Goal: Find specific page/section: Find specific page/section

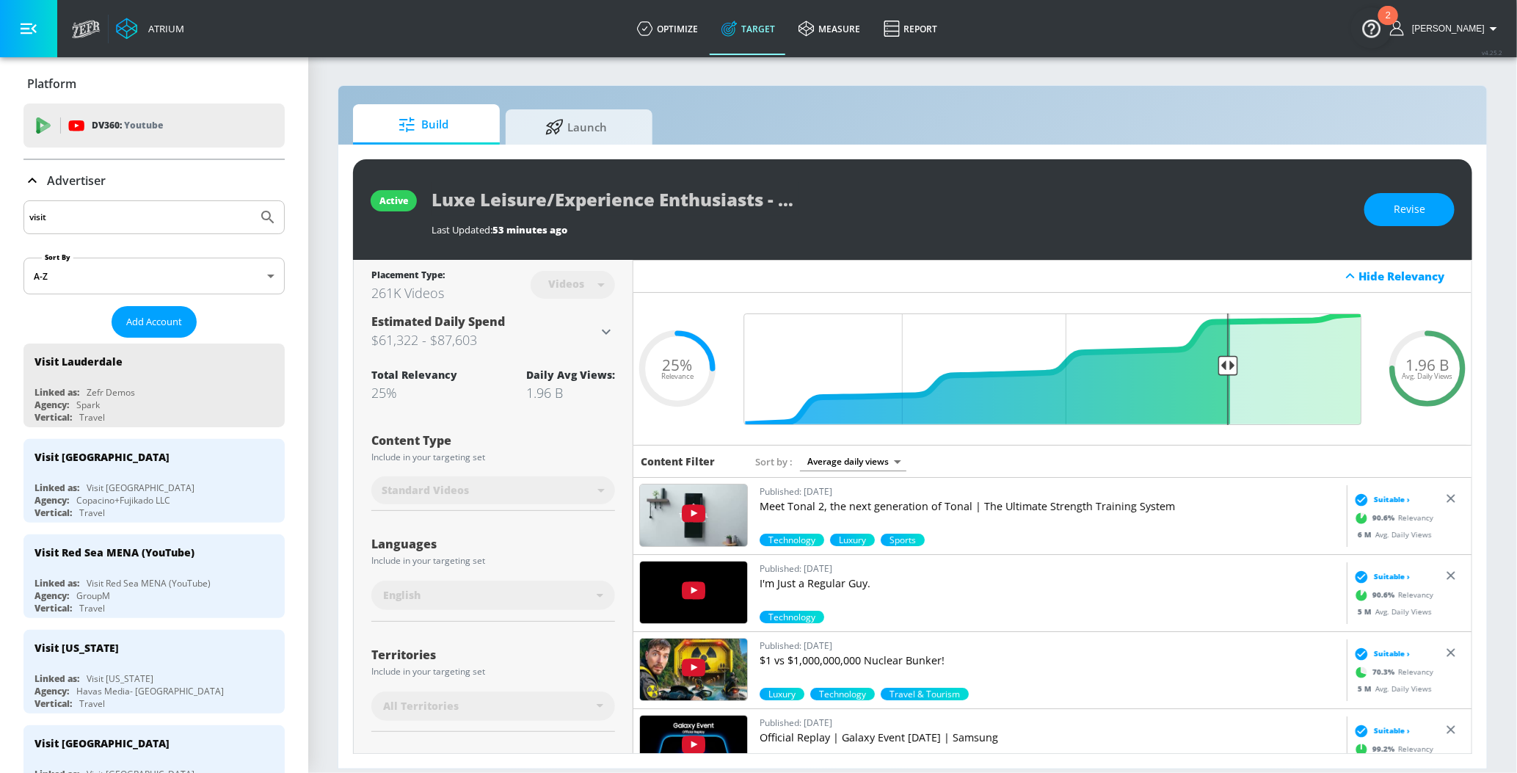
click at [34, 179] on icon at bounding box center [32, 181] width 18 height 18
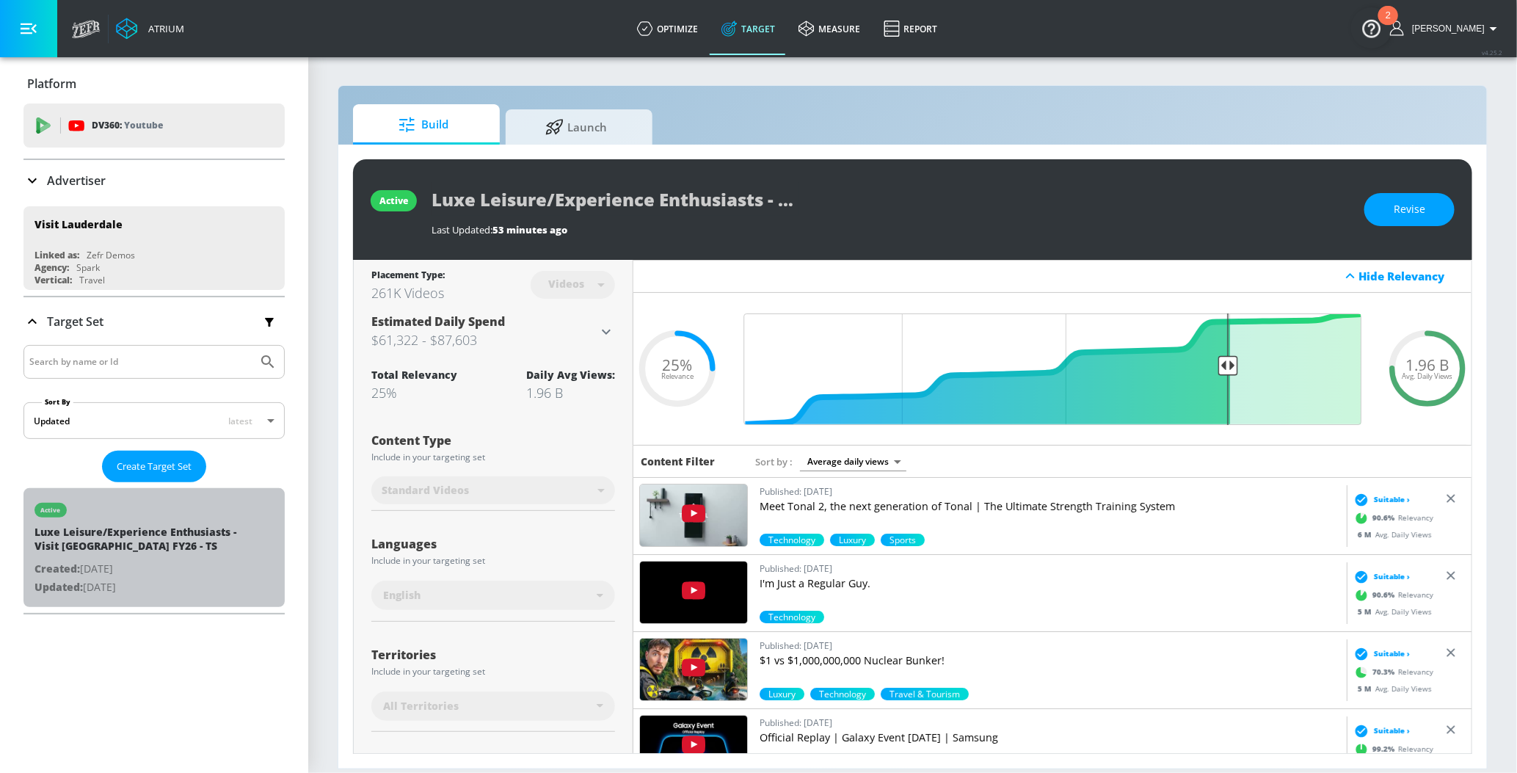
drag, startPoint x: 183, startPoint y: 545, endPoint x: 291, endPoint y: 344, distance: 227.9
click at [24, 534] on div "active Luxe Leisure/Experience Enthusiasts - Visit Lauderdale FY26 - TS Created…" at bounding box center [153, 547] width 261 height 119
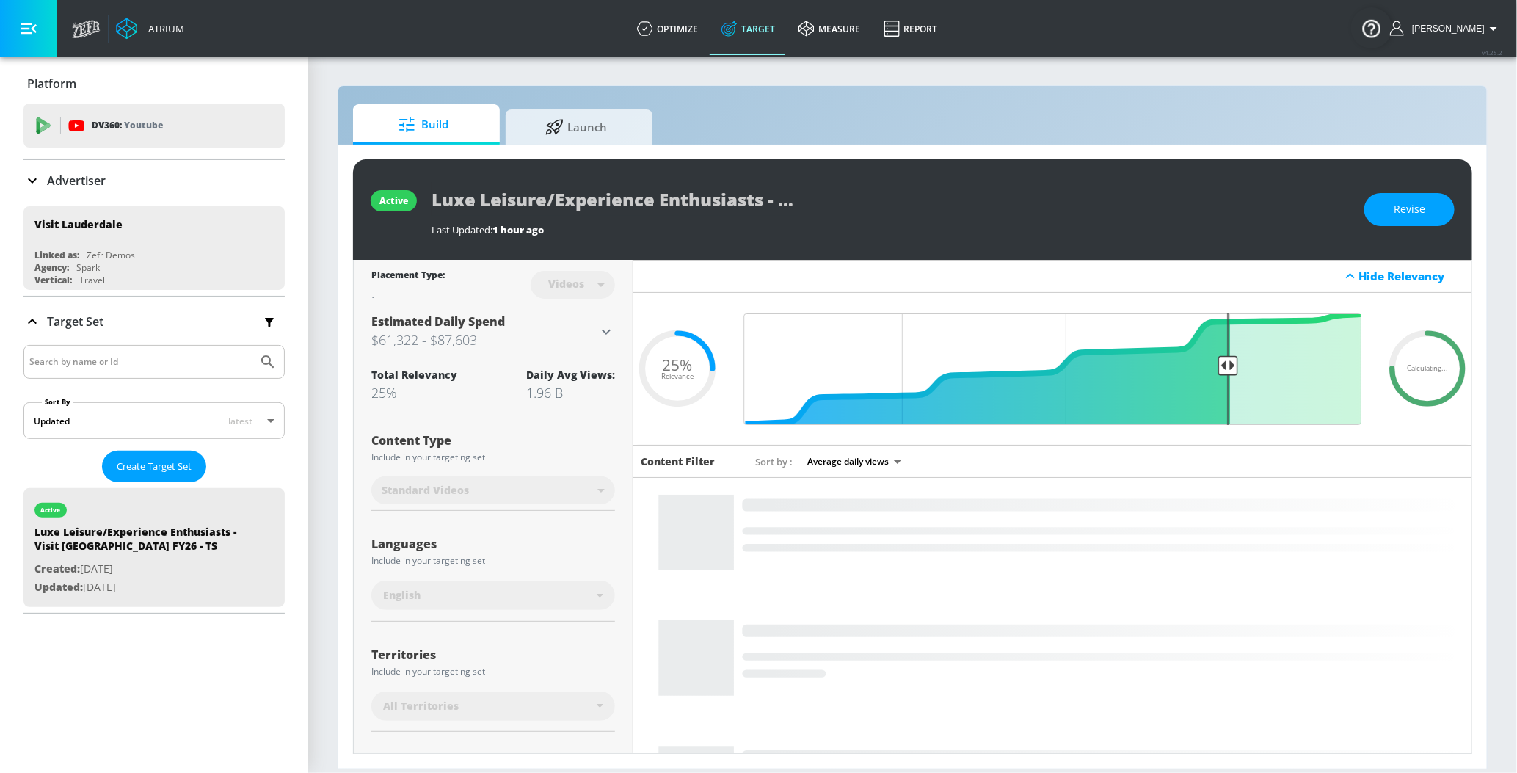
click at [429, 200] on div "active Luxe Leisure/Experience Enthusiasts - Visit [GEOGRAPHIC_DATA] FY26 - TS …" at bounding box center [912, 209] width 1119 height 101
drag, startPoint x: 432, startPoint y: 200, endPoint x: 989, endPoint y: 199, distance: 557.8
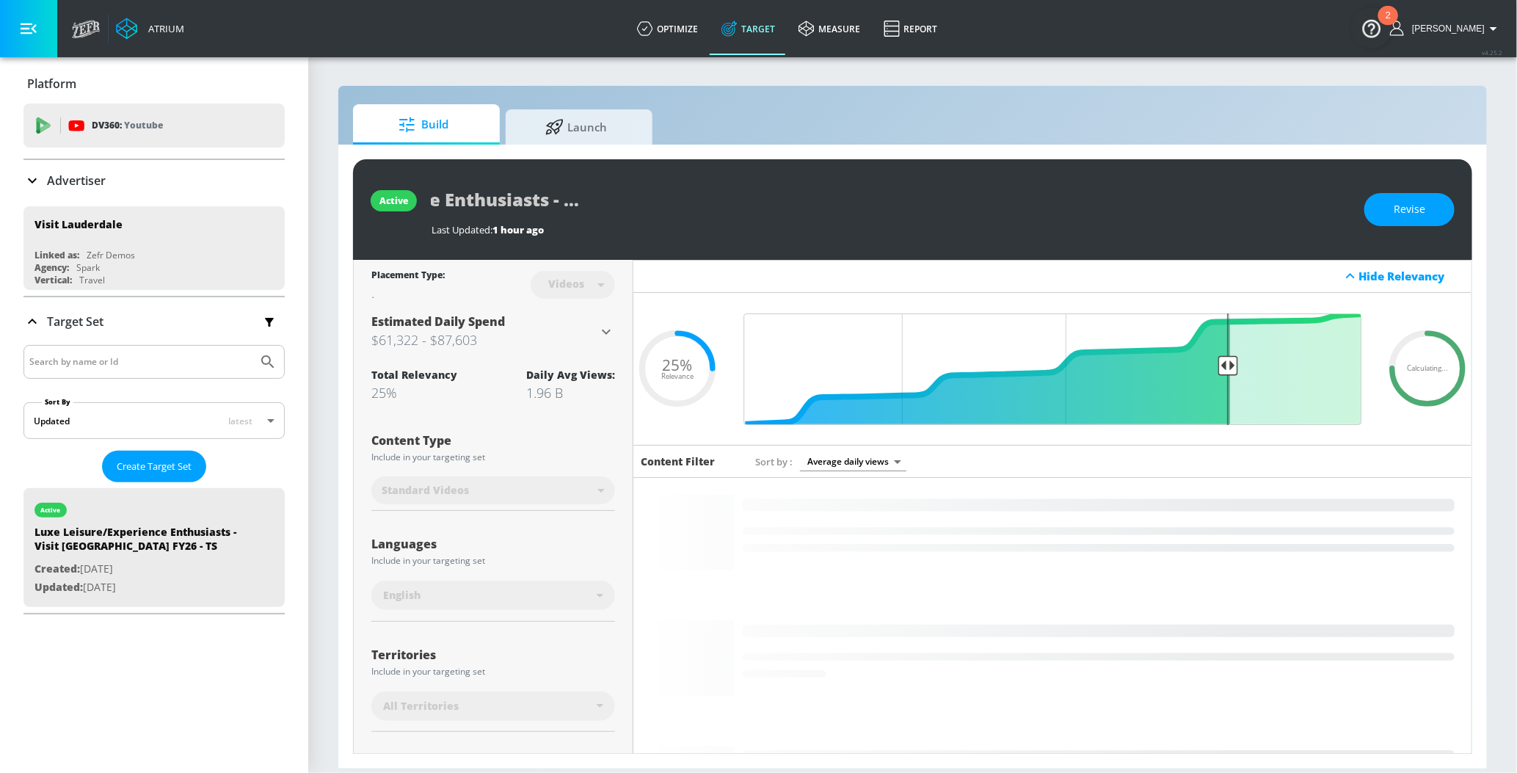
click at [989, 199] on div "active Luxe Leisure/Experience Enthusiasts - Visit [GEOGRAPHIC_DATA] FY26 - TS …" at bounding box center [912, 209] width 1119 height 101
